Goal: Task Accomplishment & Management: Manage account settings

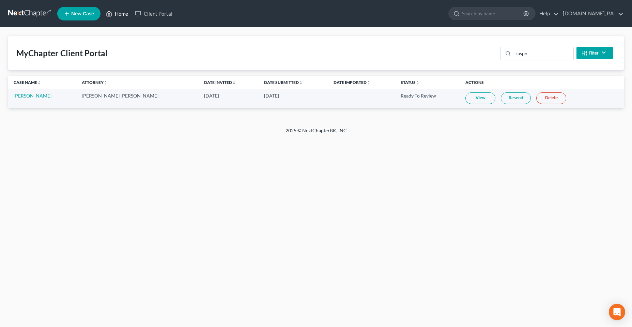
click at [113, 16] on link "Home" at bounding box center [117, 13] width 29 height 12
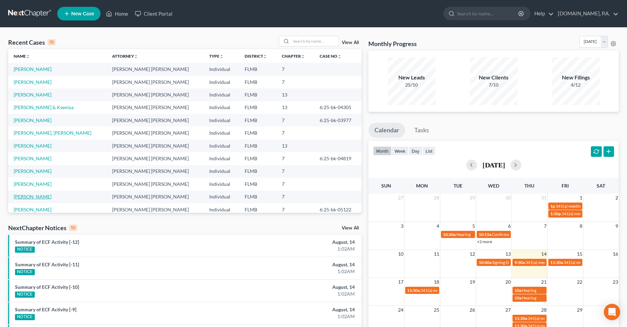
click at [31, 194] on link "[PERSON_NAME]" at bounding box center [33, 196] width 38 height 6
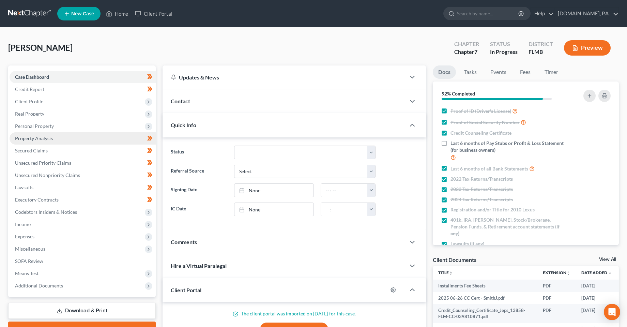
click at [30, 141] on link "Property Analysis" at bounding box center [83, 138] width 146 height 12
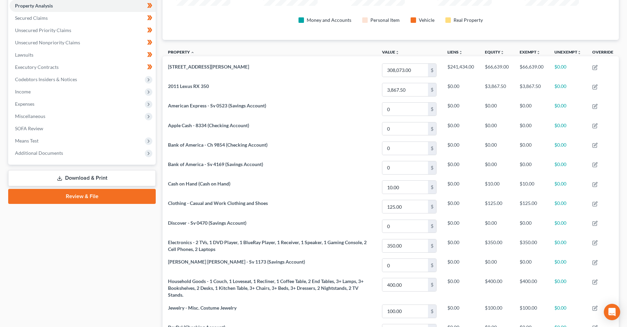
scroll to position [129, 456]
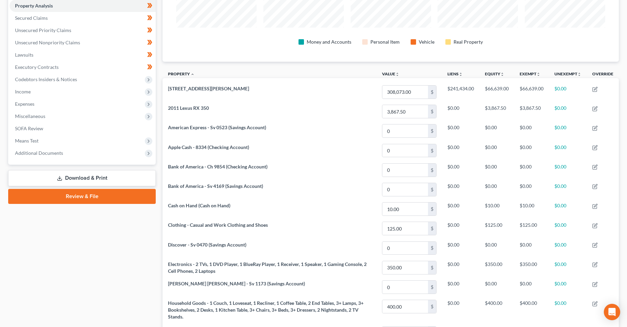
click at [86, 279] on div "Case Dashboard Payments Invoices Payments Payments Credit Report Client Profile" at bounding box center [82, 187] width 154 height 509
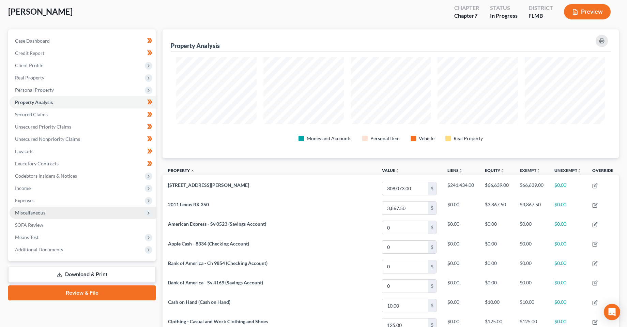
scroll to position [0, 0]
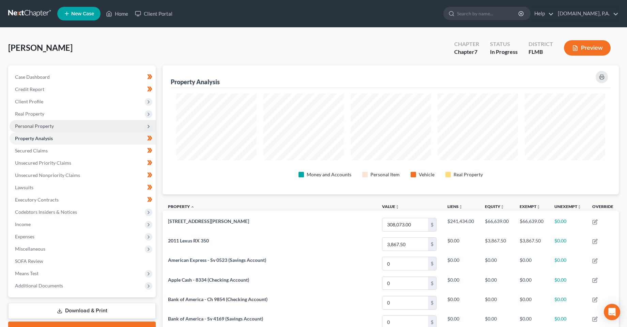
click at [34, 126] on span "Personal Property" at bounding box center [34, 126] width 39 height 6
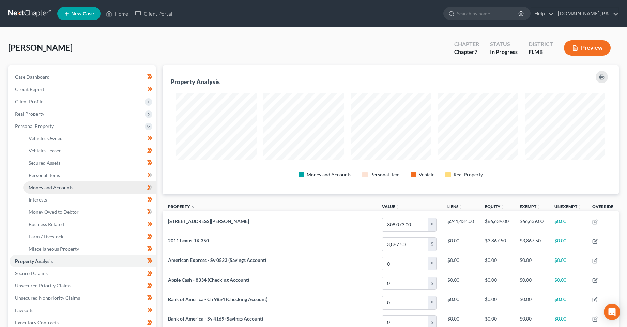
click at [48, 190] on link "Money and Accounts" at bounding box center [89, 187] width 132 height 12
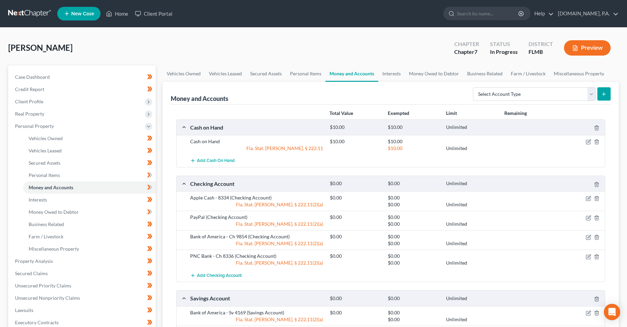
click at [135, 39] on div "[PERSON_NAME] Upgraded Chapter Chapter 7 Status In Progress [GEOGRAPHIC_DATA] […" at bounding box center [313, 51] width 610 height 30
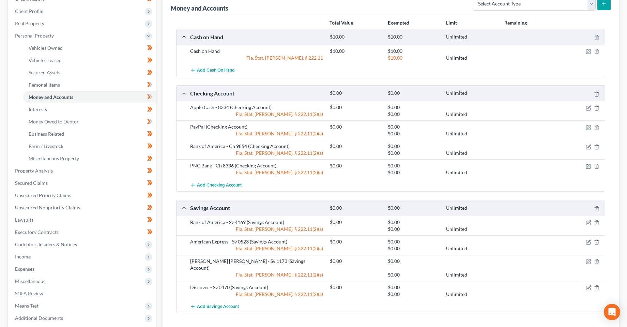
scroll to position [102, 0]
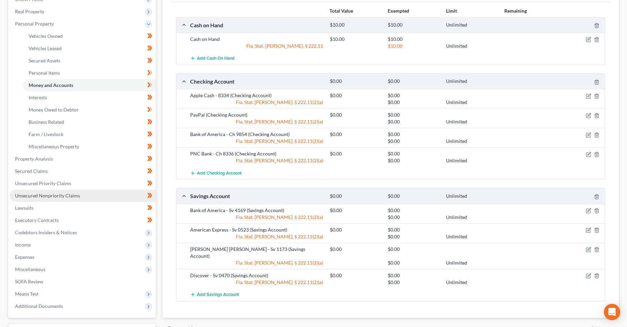
click at [54, 199] on link "Unsecured Nonpriority Claims" at bounding box center [83, 195] width 146 height 12
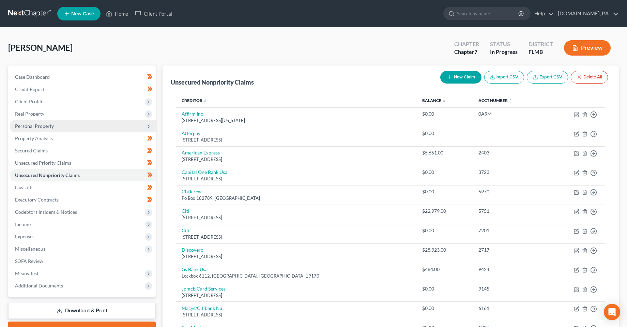
click at [29, 125] on span "Personal Property" at bounding box center [34, 126] width 39 height 6
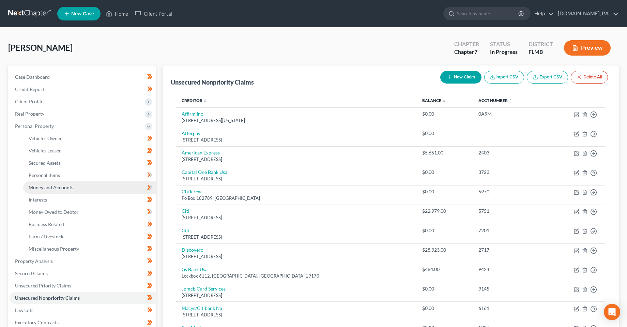
click at [56, 188] on span "Money and Accounts" at bounding box center [51, 187] width 45 height 6
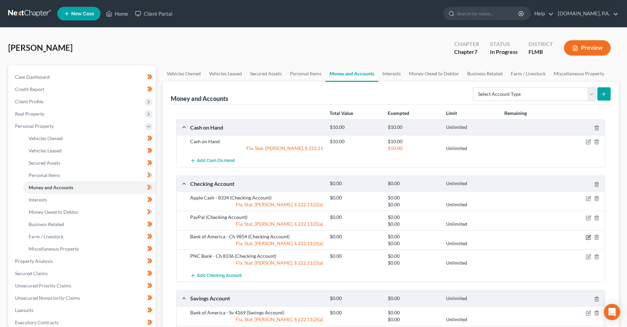
click at [590, 238] on icon "button" at bounding box center [587, 236] width 5 height 5
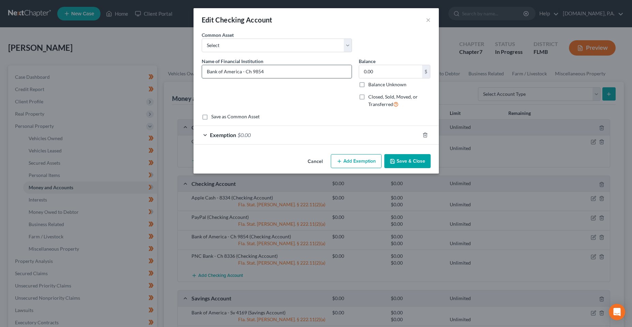
click at [250, 69] on input "Bank of America - Ch 9854" at bounding box center [277, 71] width 150 height 13
type input "Bank of America - 9854"
click at [403, 163] on button "Save & Close" at bounding box center [407, 161] width 46 height 14
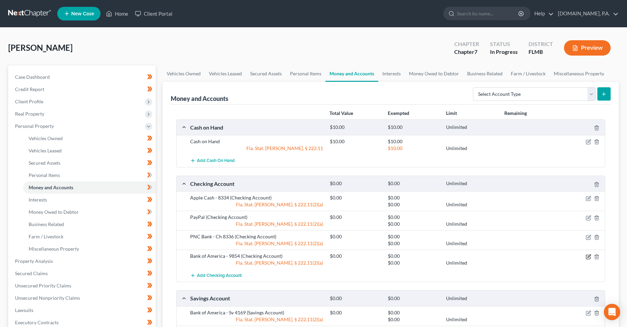
click at [588, 257] on icon "button" at bounding box center [587, 256] width 5 height 5
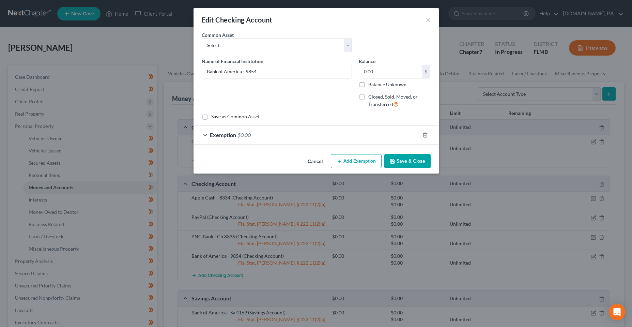
click at [321, 163] on button "Cancel" at bounding box center [315, 162] width 26 height 14
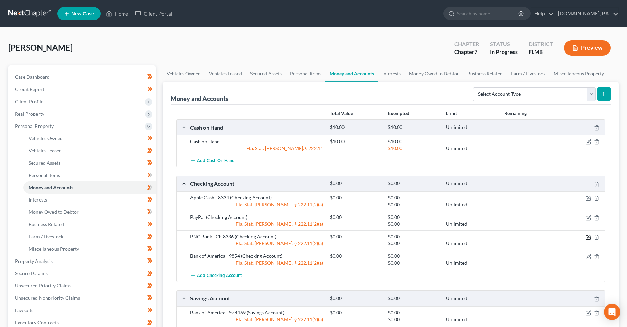
click at [588, 237] on icon "button" at bounding box center [587, 236] width 5 height 5
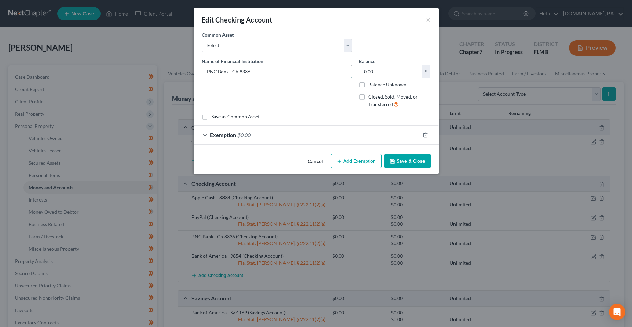
click at [238, 73] on input "PNC Bank - Ch 8336" at bounding box center [277, 71] width 150 height 13
type input "PNC Bank - 8336"
click at [403, 165] on button "Save & Close" at bounding box center [407, 161] width 46 height 14
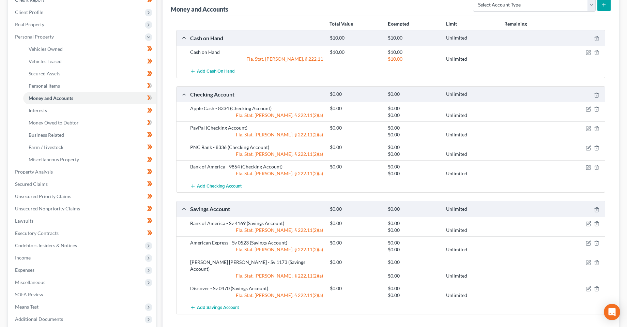
scroll to position [136, 0]
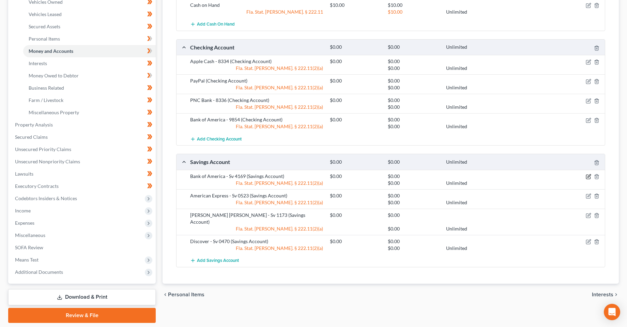
click at [587, 177] on icon "button" at bounding box center [588, 175] width 3 height 3
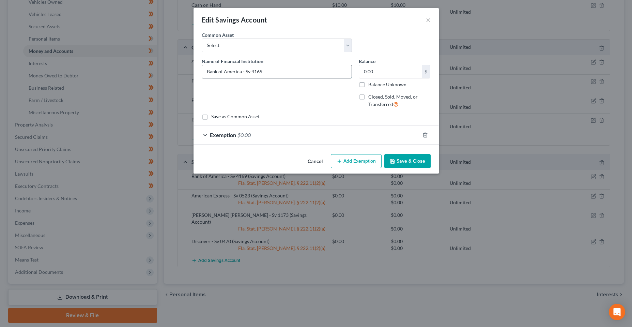
click at [252, 71] on input "Bank of America - Sv 4169" at bounding box center [277, 71] width 150 height 13
type input "Bank of America - 4169"
click at [411, 165] on button "Save & Close" at bounding box center [407, 161] width 46 height 14
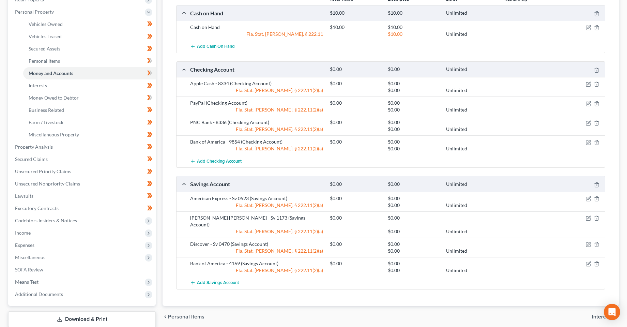
scroll to position [102, 0]
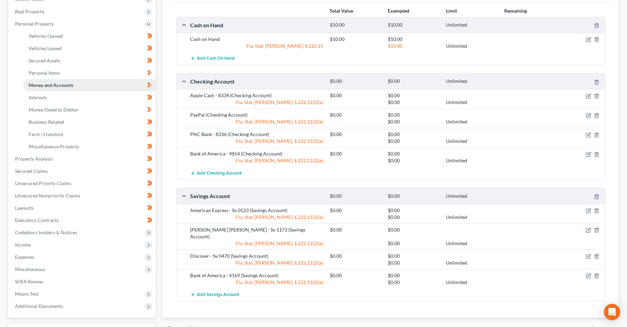
click at [62, 90] on link "Money and Accounts" at bounding box center [89, 85] width 132 height 12
click at [63, 96] on link "Interests" at bounding box center [89, 97] width 132 height 12
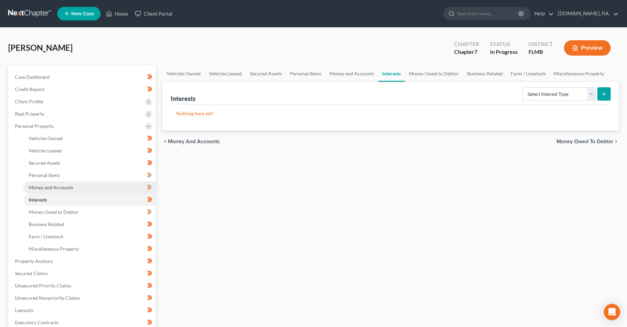
click at [58, 191] on link "Money and Accounts" at bounding box center [89, 187] width 132 height 12
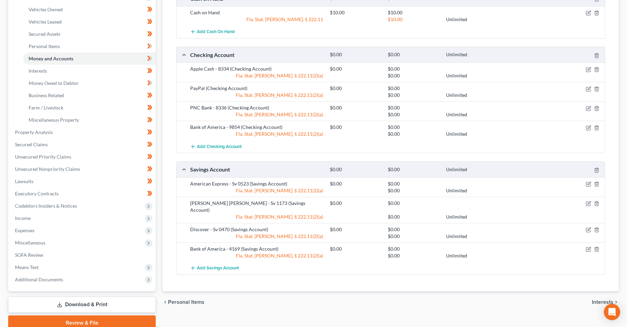
scroll to position [136, 0]
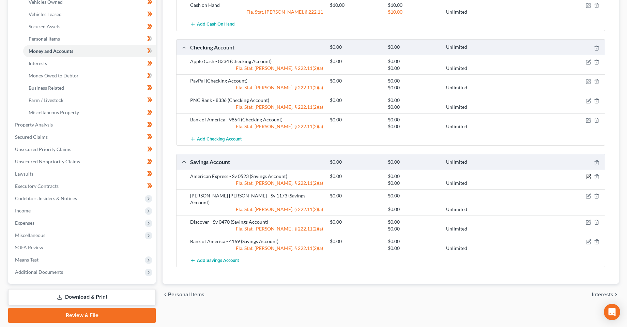
click at [587, 174] on icon "button" at bounding box center [587, 176] width 5 height 5
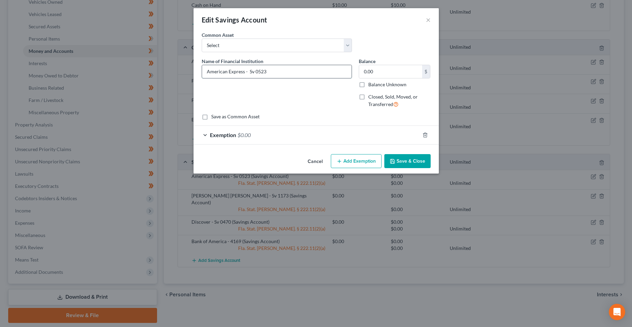
click at [254, 70] on input "American Express - Sv 0523" at bounding box center [277, 71] width 150 height 13
type input "American Express - 0523"
click at [410, 165] on button "Save & Close" at bounding box center [407, 161] width 46 height 14
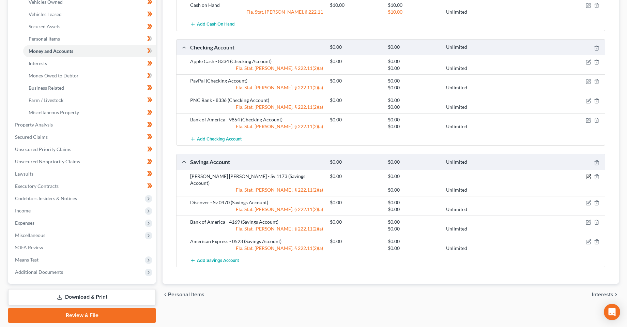
click at [586, 176] on icon "button" at bounding box center [587, 176] width 5 height 5
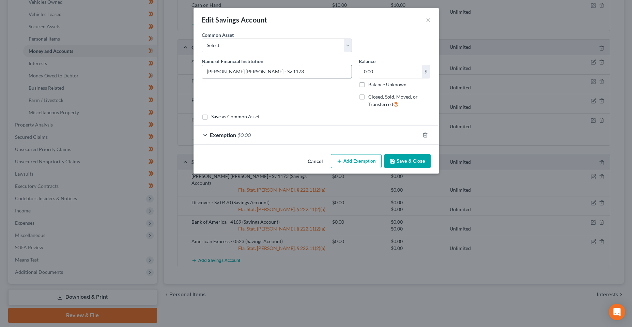
click at [248, 76] on input "[PERSON_NAME] [PERSON_NAME] - Sv 1173" at bounding box center [277, 71] width 150 height 13
type input "[PERSON_NAME] [PERSON_NAME] - 1173"
click at [401, 159] on button "Save & Close" at bounding box center [407, 161] width 46 height 14
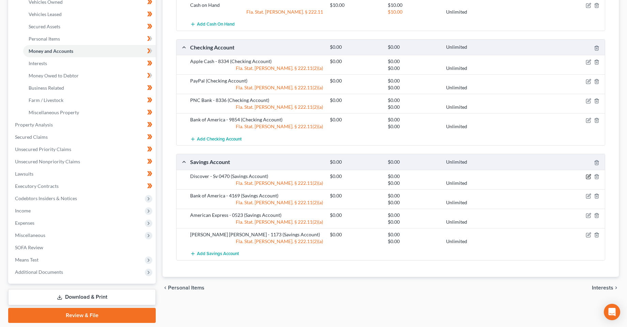
click at [587, 177] on icon "button" at bounding box center [587, 176] width 5 height 5
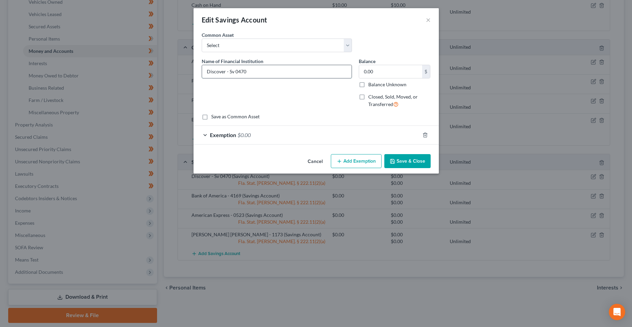
click at [233, 74] on input "Discover - Sv 0470" at bounding box center [277, 71] width 150 height 13
type input "Discover - 0470"
click at [428, 162] on button "Save & Close" at bounding box center [407, 161] width 46 height 14
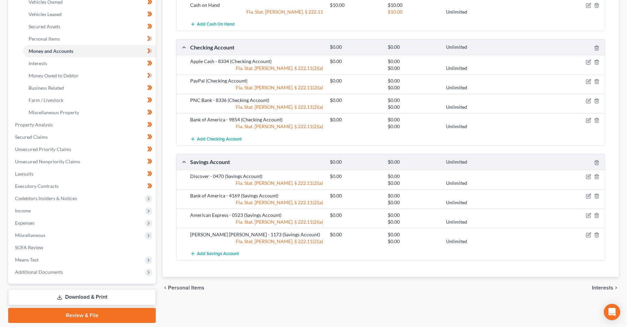
click at [310, 301] on div "Vehicles Owned Vehicles Leased Secured Assets Personal Items Money and Accounts…" at bounding box center [390, 125] width 463 height 393
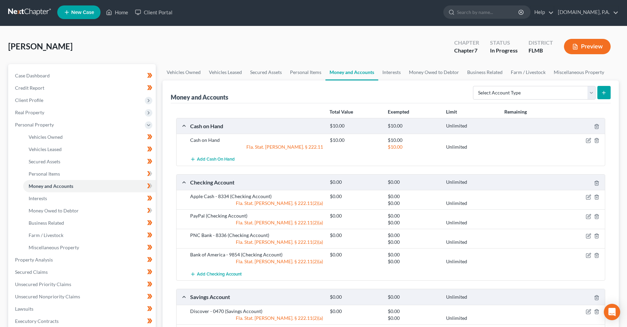
scroll to position [0, 0]
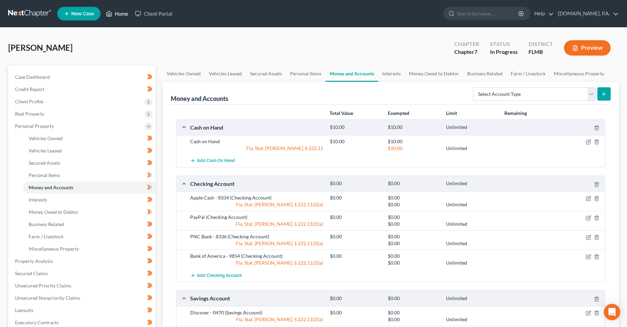
click at [114, 13] on link "Home" at bounding box center [117, 13] width 29 height 12
